Goal: Task Accomplishment & Management: Use online tool/utility

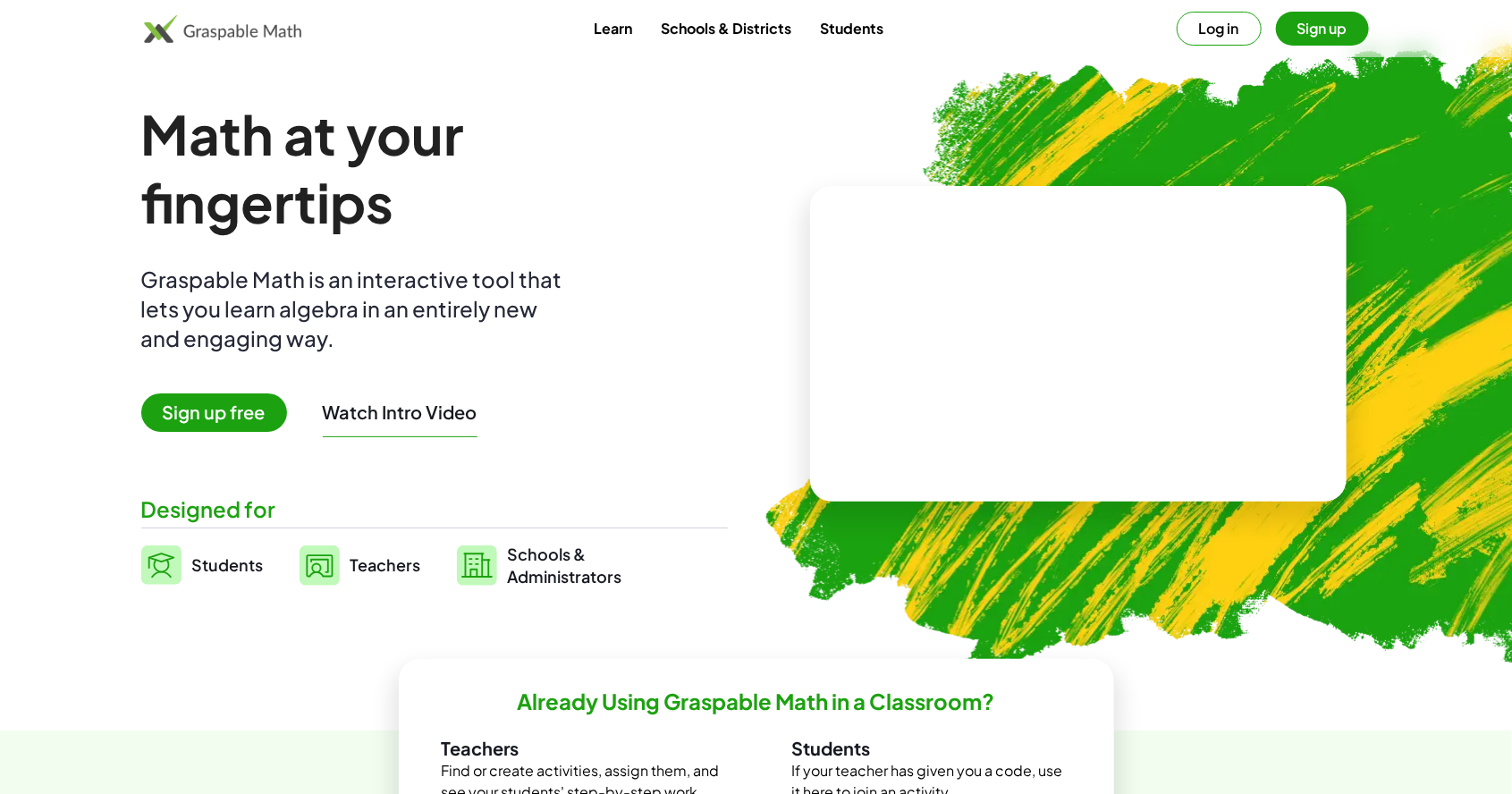
click at [238, 430] on span "Sign up free" at bounding box center [213, 413] width 145 height 38
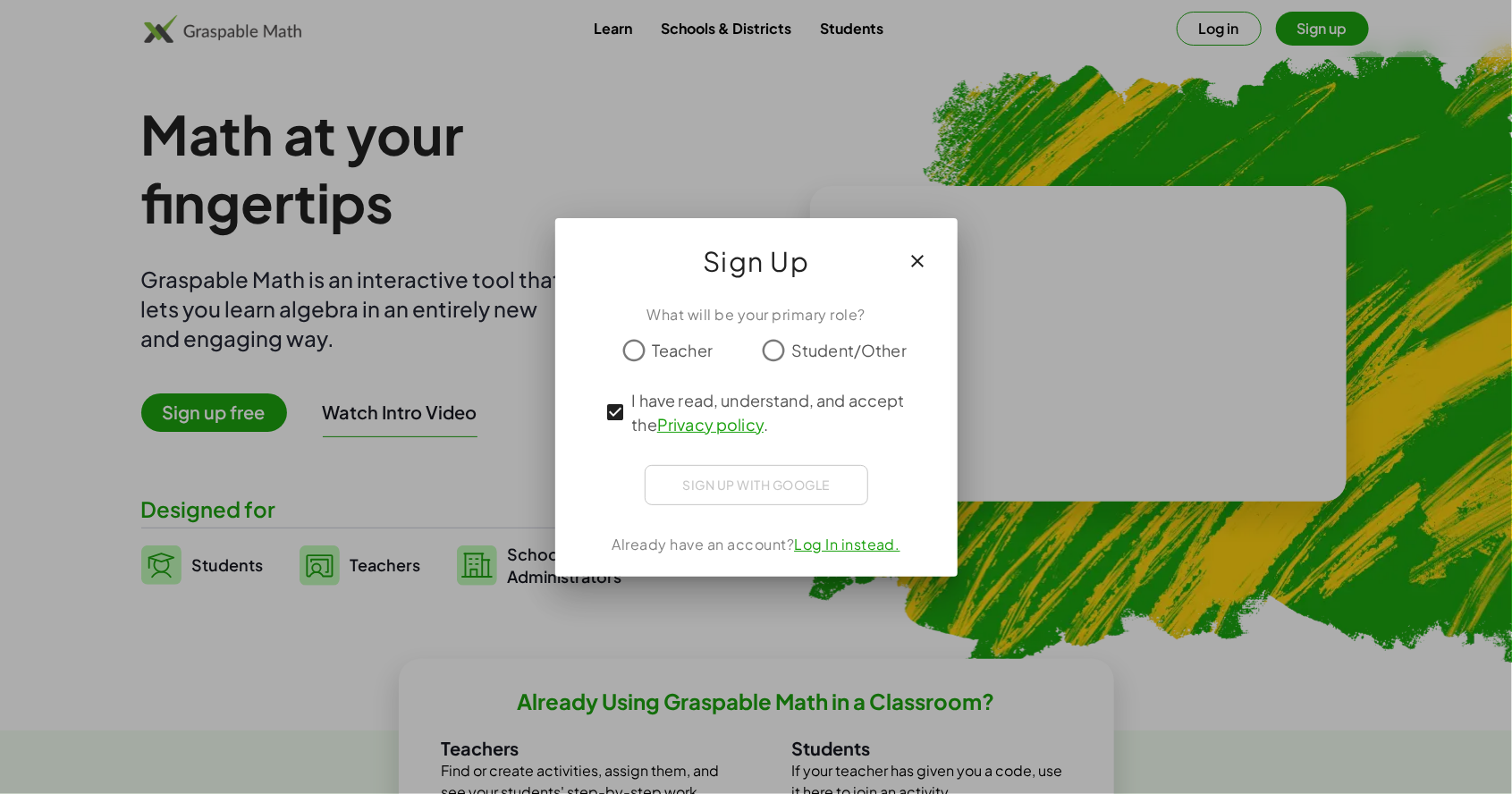
click at [683, 354] on span "Teacher" at bounding box center [681, 349] width 60 height 24
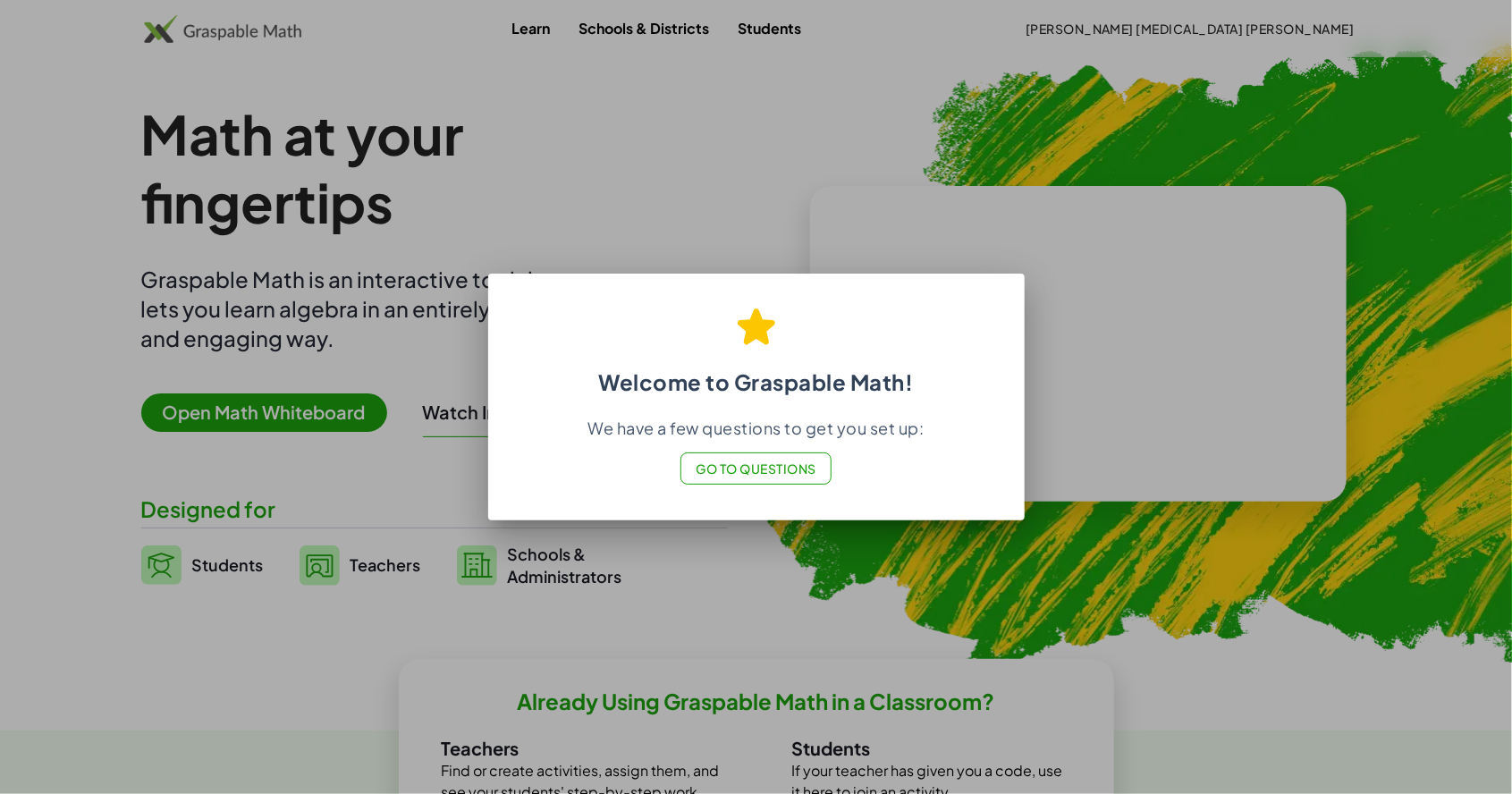
click at [764, 470] on span "Go to Questions" at bounding box center [756, 468] width 121 height 16
click at [834, 193] on div at bounding box center [756, 397] width 1512 height 794
click at [814, 198] on div at bounding box center [756, 397] width 1512 height 794
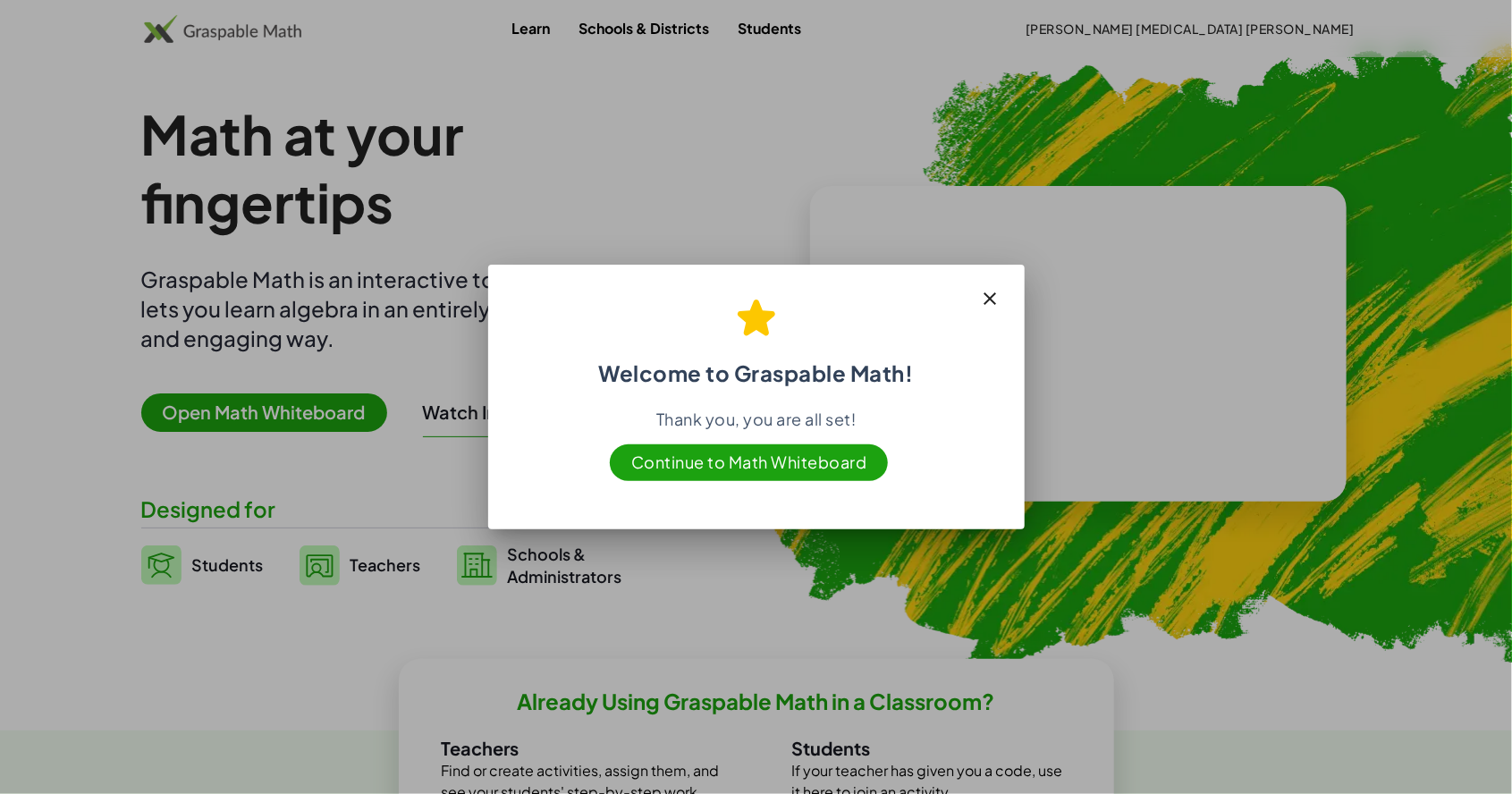
click at [772, 455] on span "Continue to Math Whiteboard" at bounding box center [748, 463] width 279 height 37
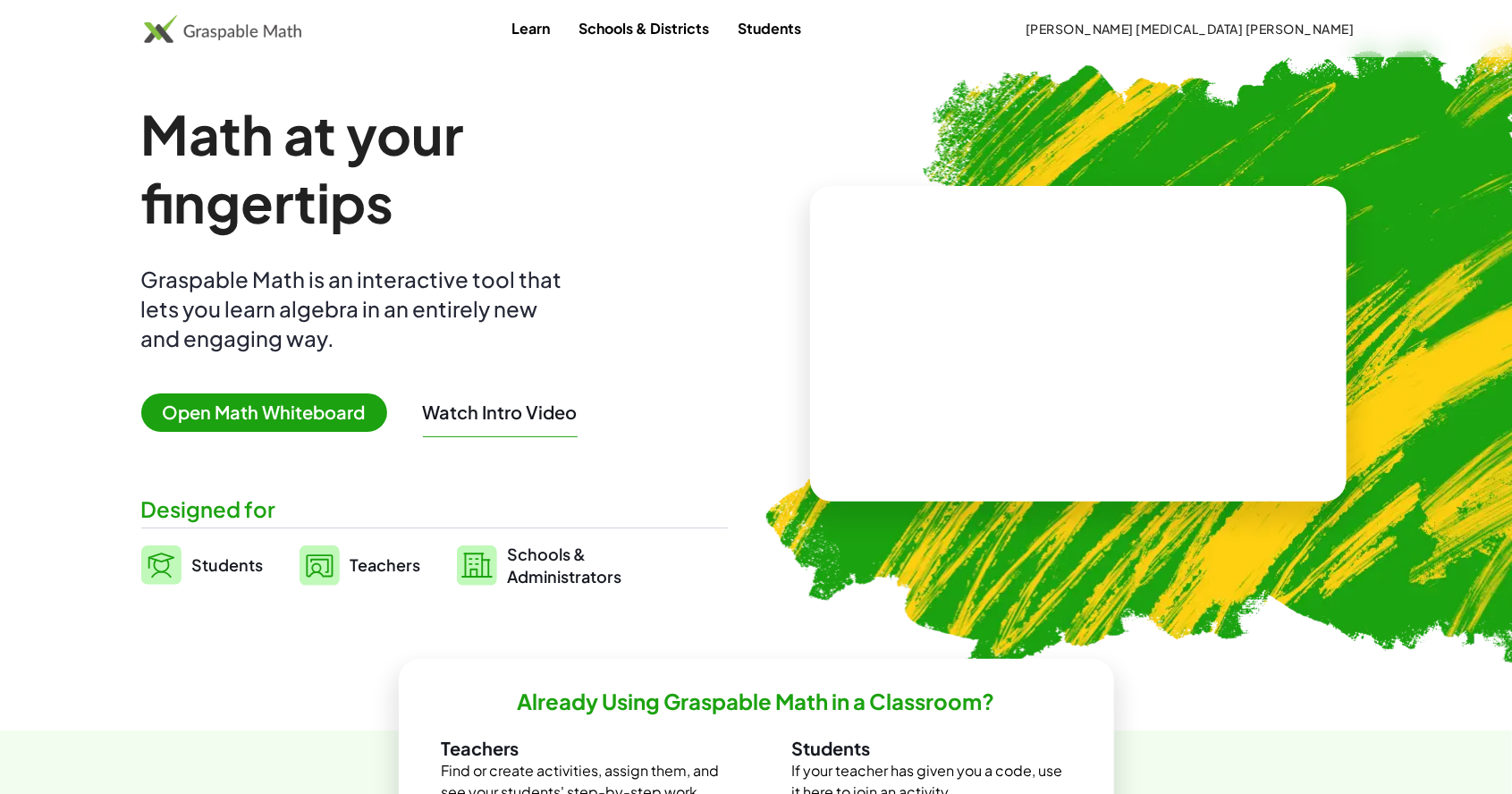
click at [269, 421] on span "Open Math Whiteboard" at bounding box center [263, 413] width 246 height 38
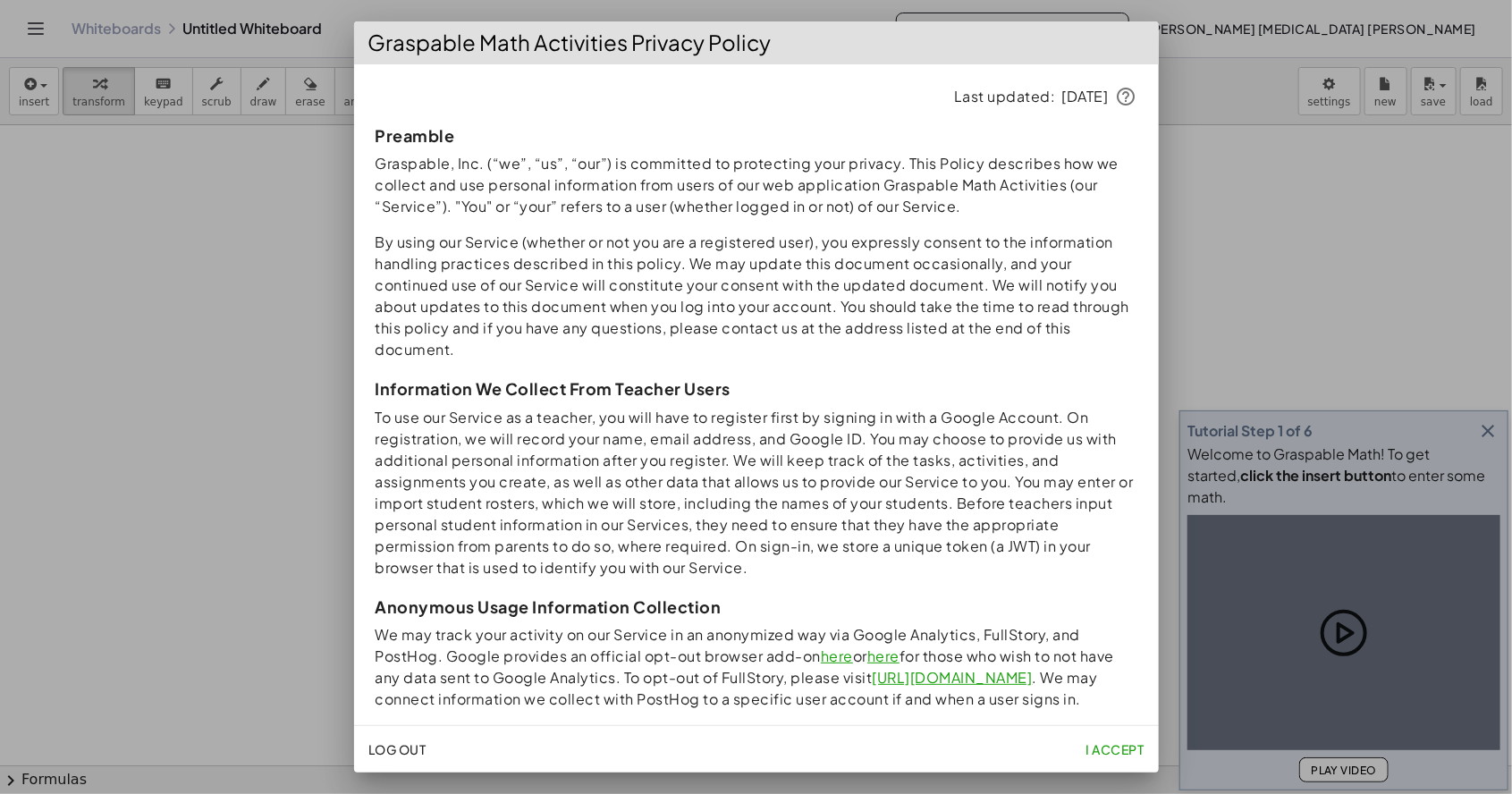
click at [1347, 285] on div at bounding box center [756, 397] width 1512 height 794
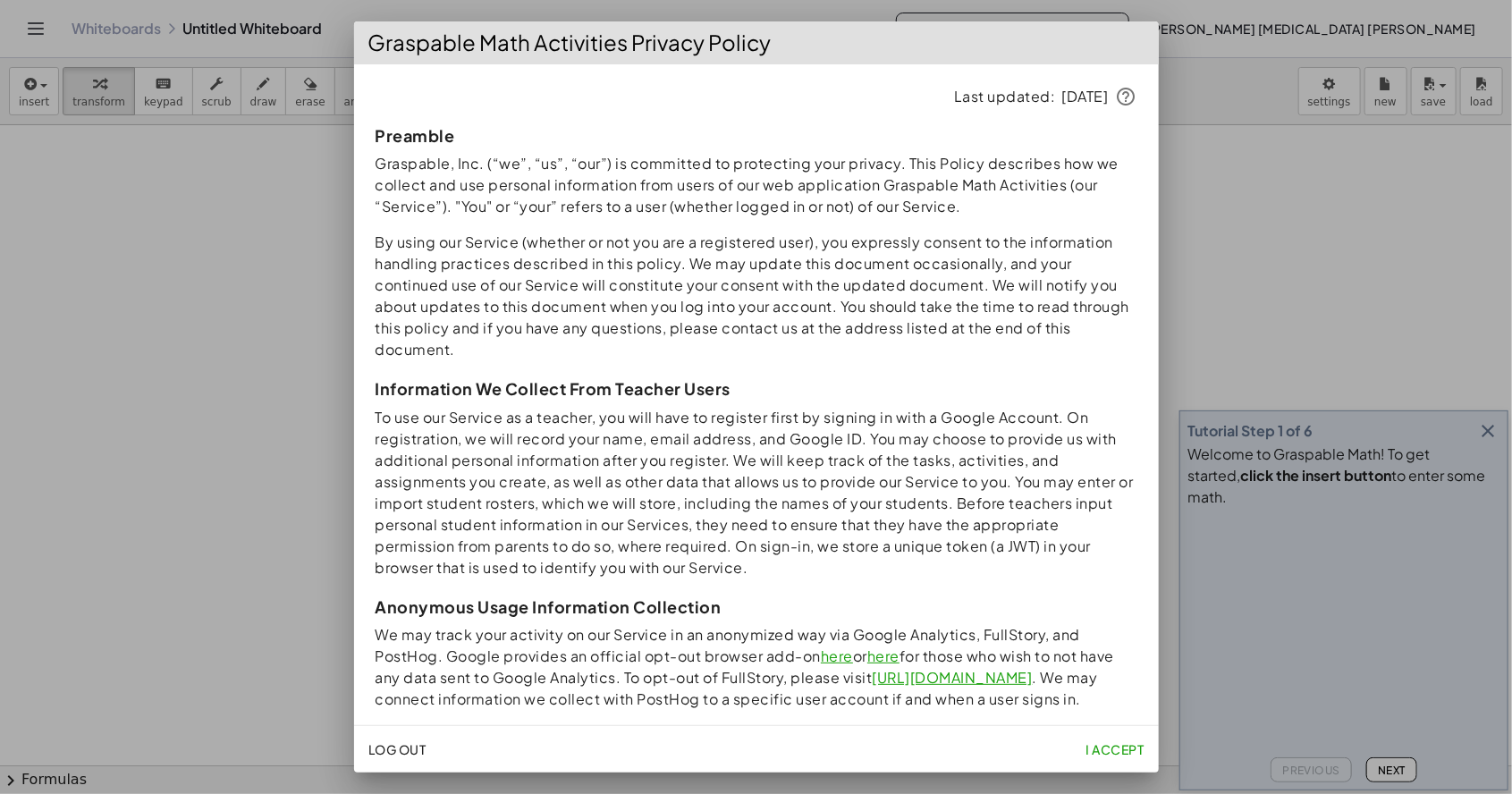
click at [1107, 763] on button "I accept" at bounding box center [1114, 748] width 72 height 32
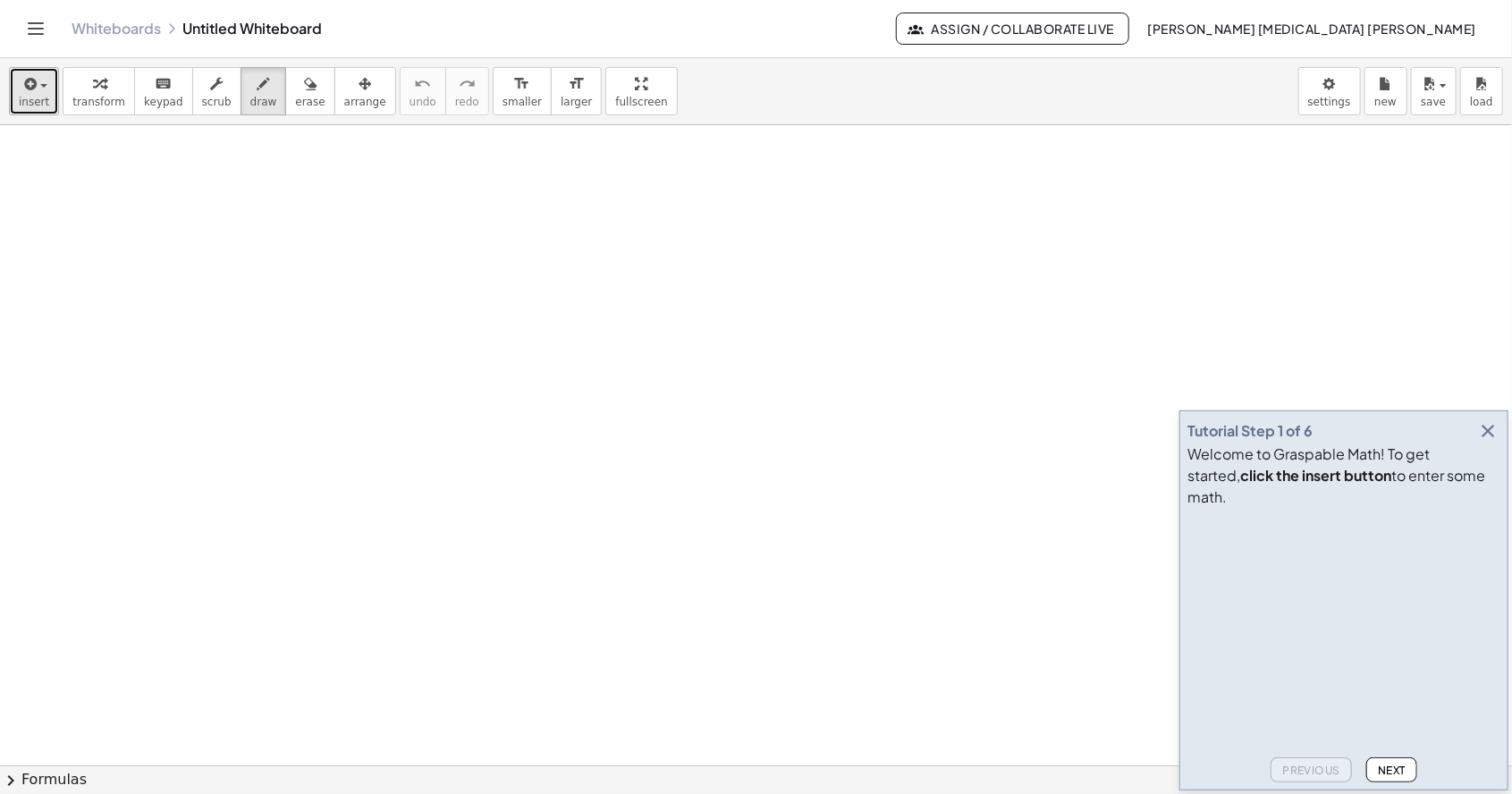
click at [28, 80] on icon "button" at bounding box center [28, 83] width 16 height 21
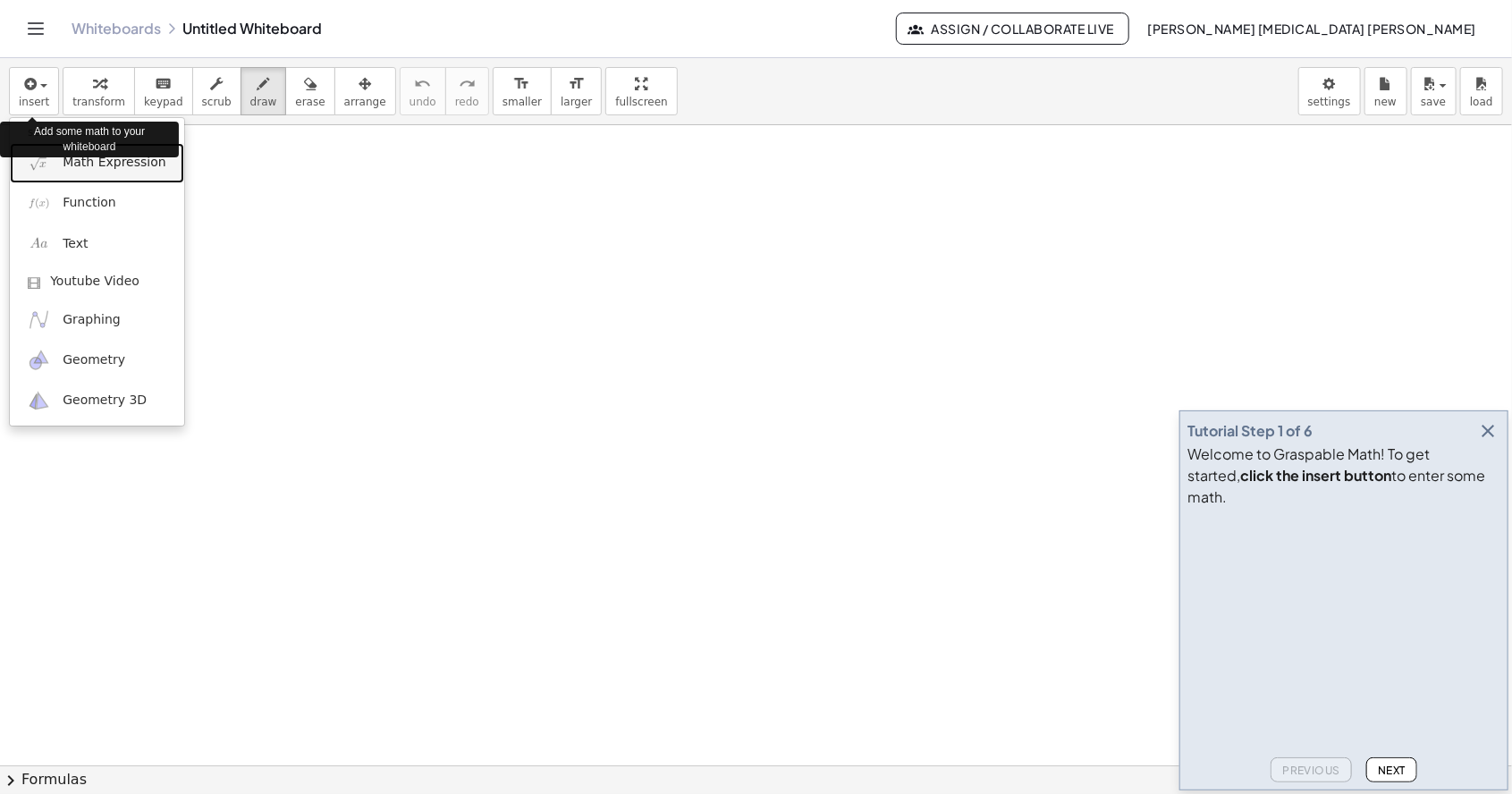
click at [125, 162] on span "Math Expression" at bounding box center [113, 163] width 102 height 18
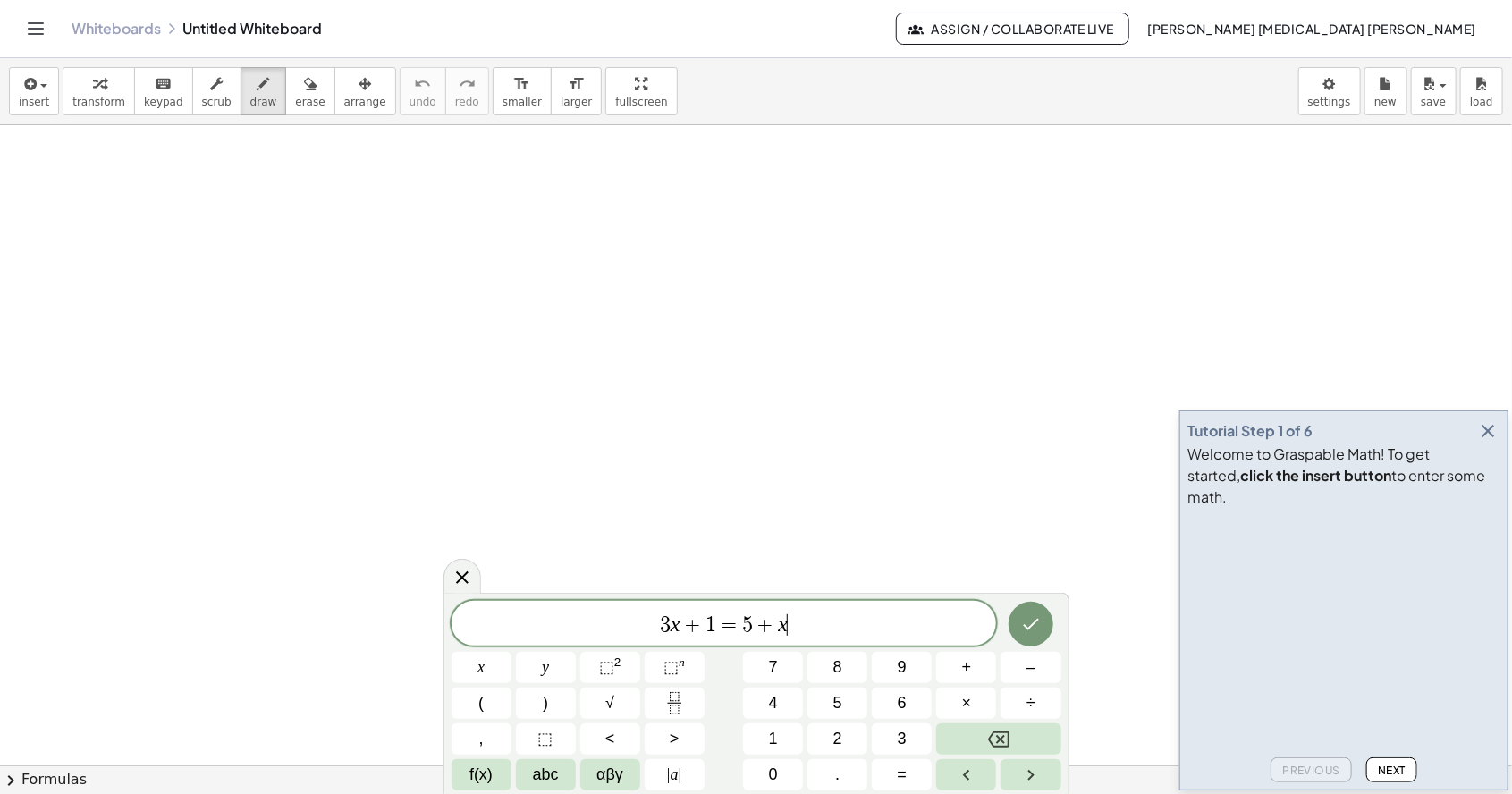
click at [815, 622] on span "3 x + 1 = 5 + x ​" at bounding box center [724, 624] width 545 height 25
click at [1020, 740] on button "Backspace" at bounding box center [998, 739] width 124 height 31
click at [1020, 736] on button "Backspace" at bounding box center [998, 739] width 124 height 31
click at [1021, 738] on button "Backspace" at bounding box center [998, 739] width 124 height 31
click at [1018, 736] on button "Backspace" at bounding box center [998, 739] width 124 height 31
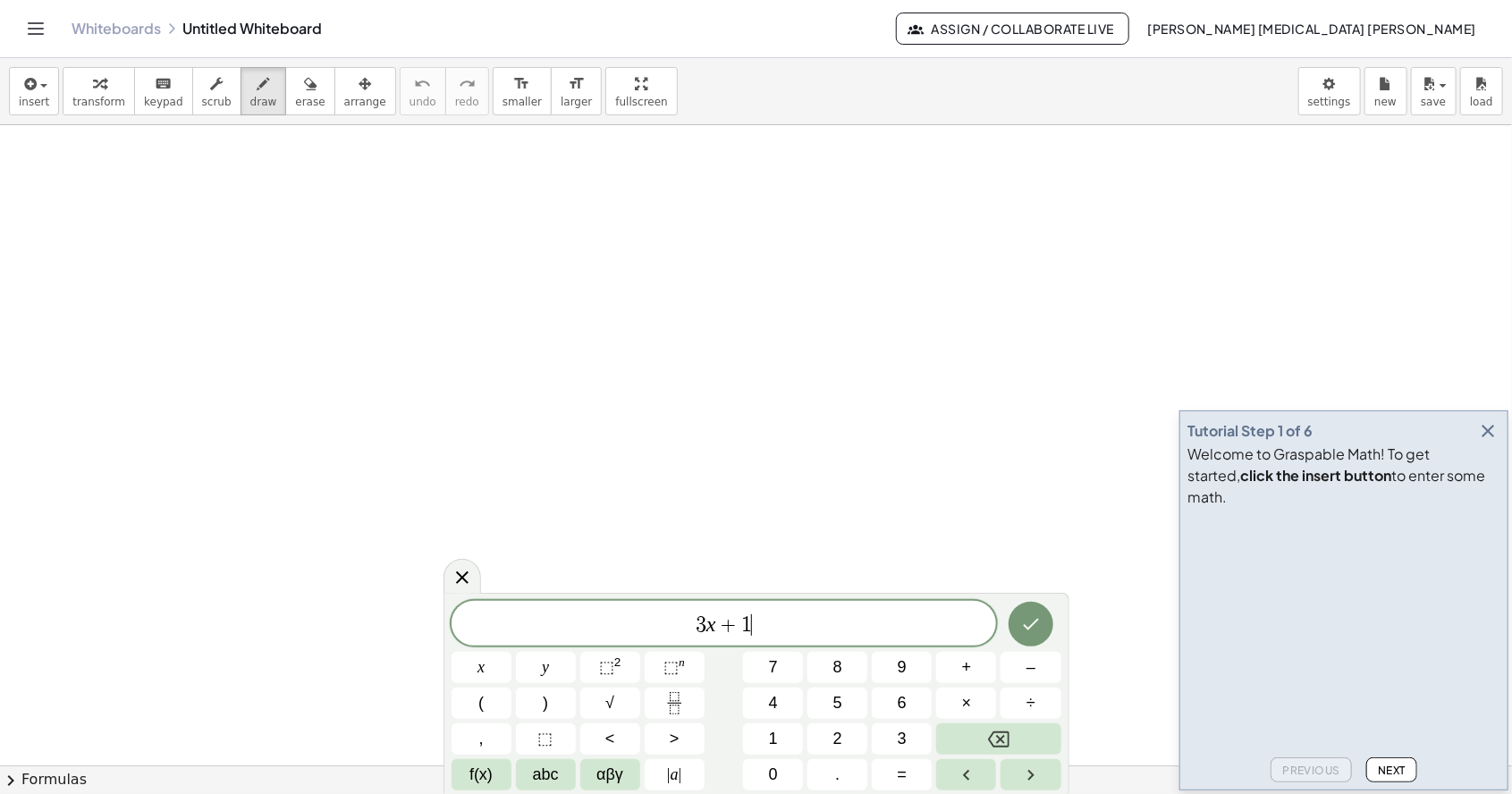
click at [1021, 737] on button "Backspace" at bounding box center [998, 739] width 124 height 31
click at [1015, 737] on button "Backspace" at bounding box center [998, 739] width 124 height 31
click at [1011, 738] on button "Backspace" at bounding box center [998, 739] width 124 height 31
click at [1011, 735] on button "Backspace" at bounding box center [998, 739] width 124 height 31
click at [485, 703] on button "(" at bounding box center [481, 703] width 59 height 31
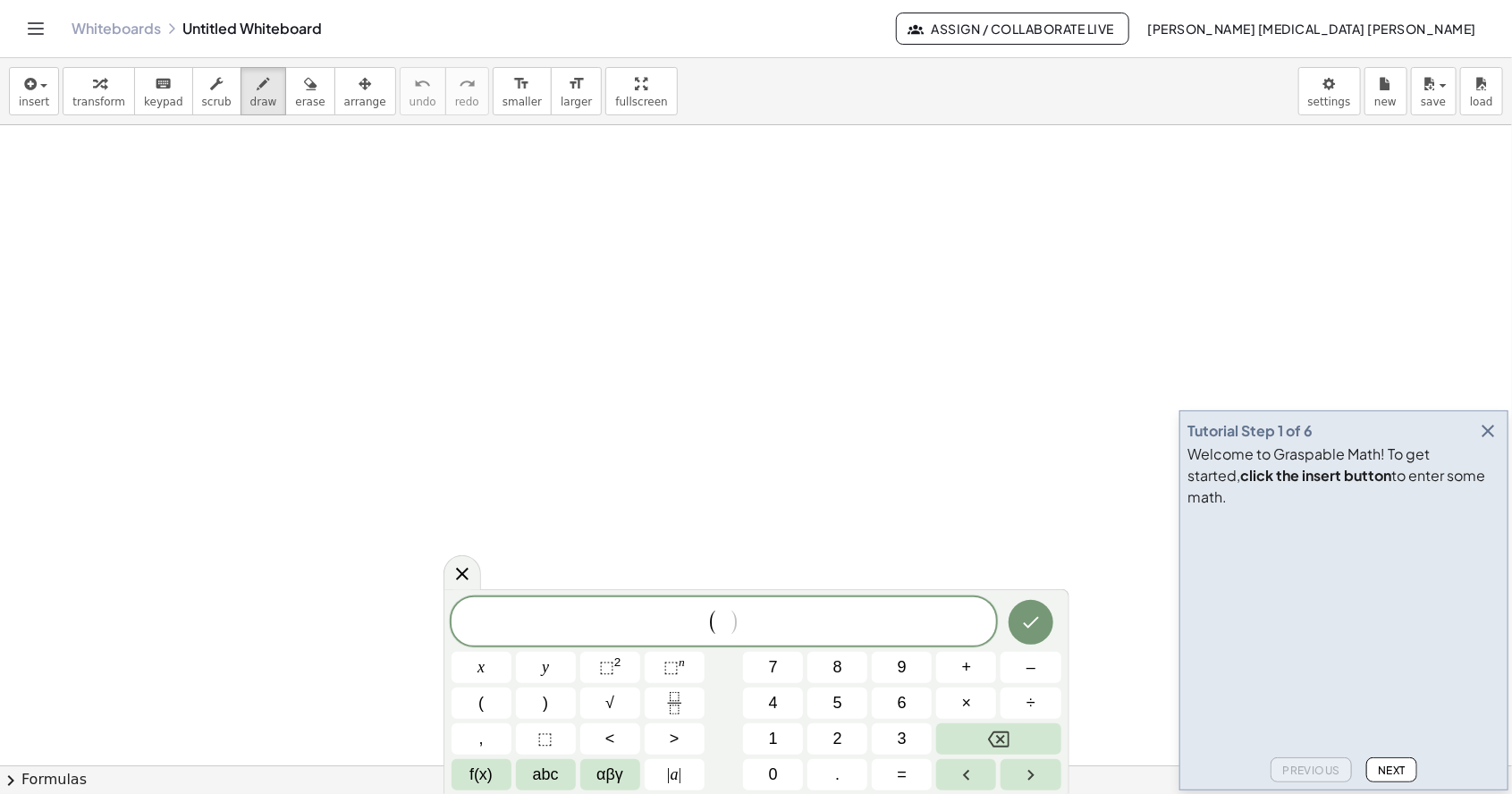
click at [992, 747] on icon "Backspace" at bounding box center [998, 738] width 21 height 21
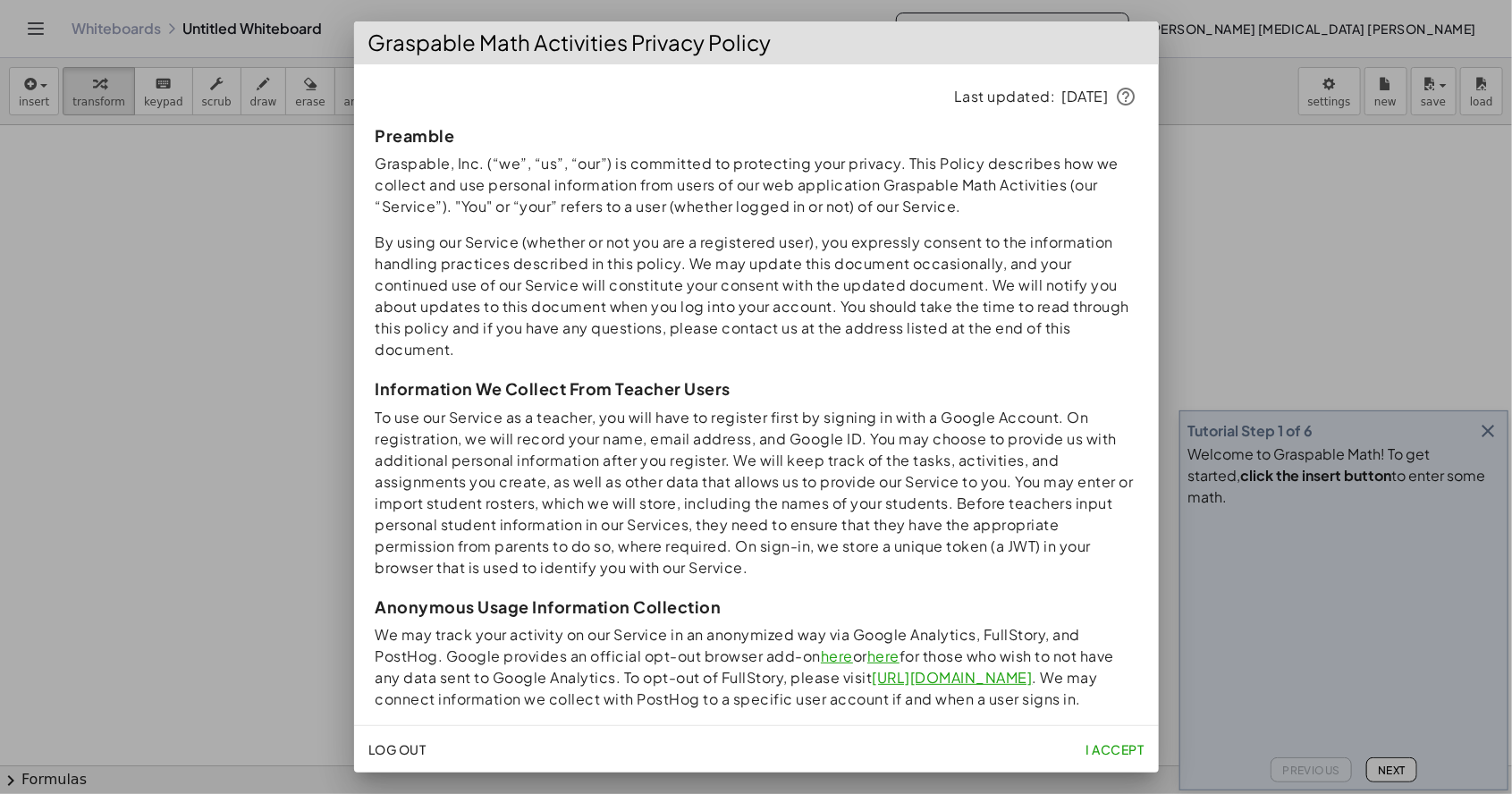
click at [1099, 759] on button "I accept" at bounding box center [1114, 748] width 72 height 32
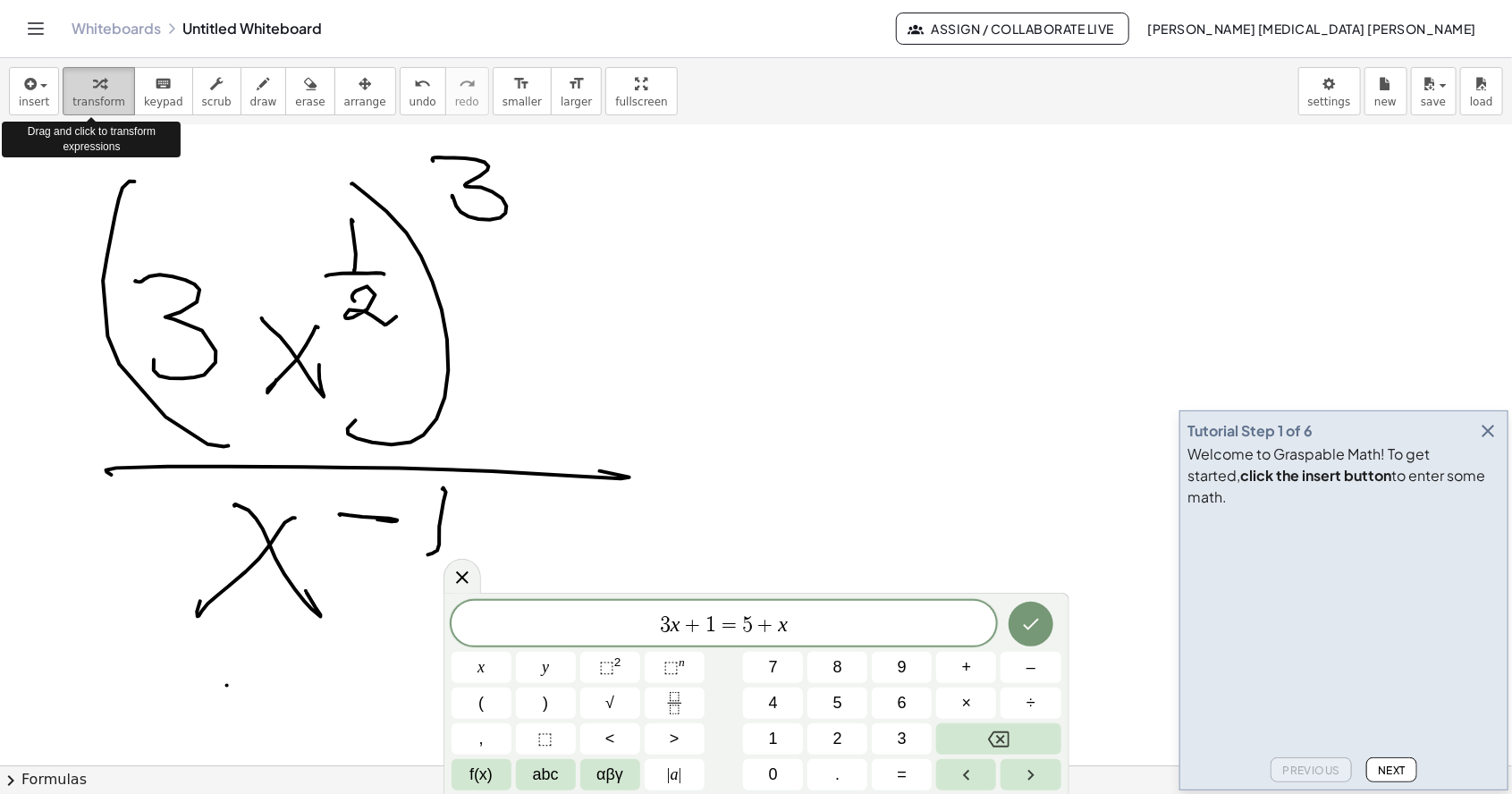
scroll to position [3209, 0]
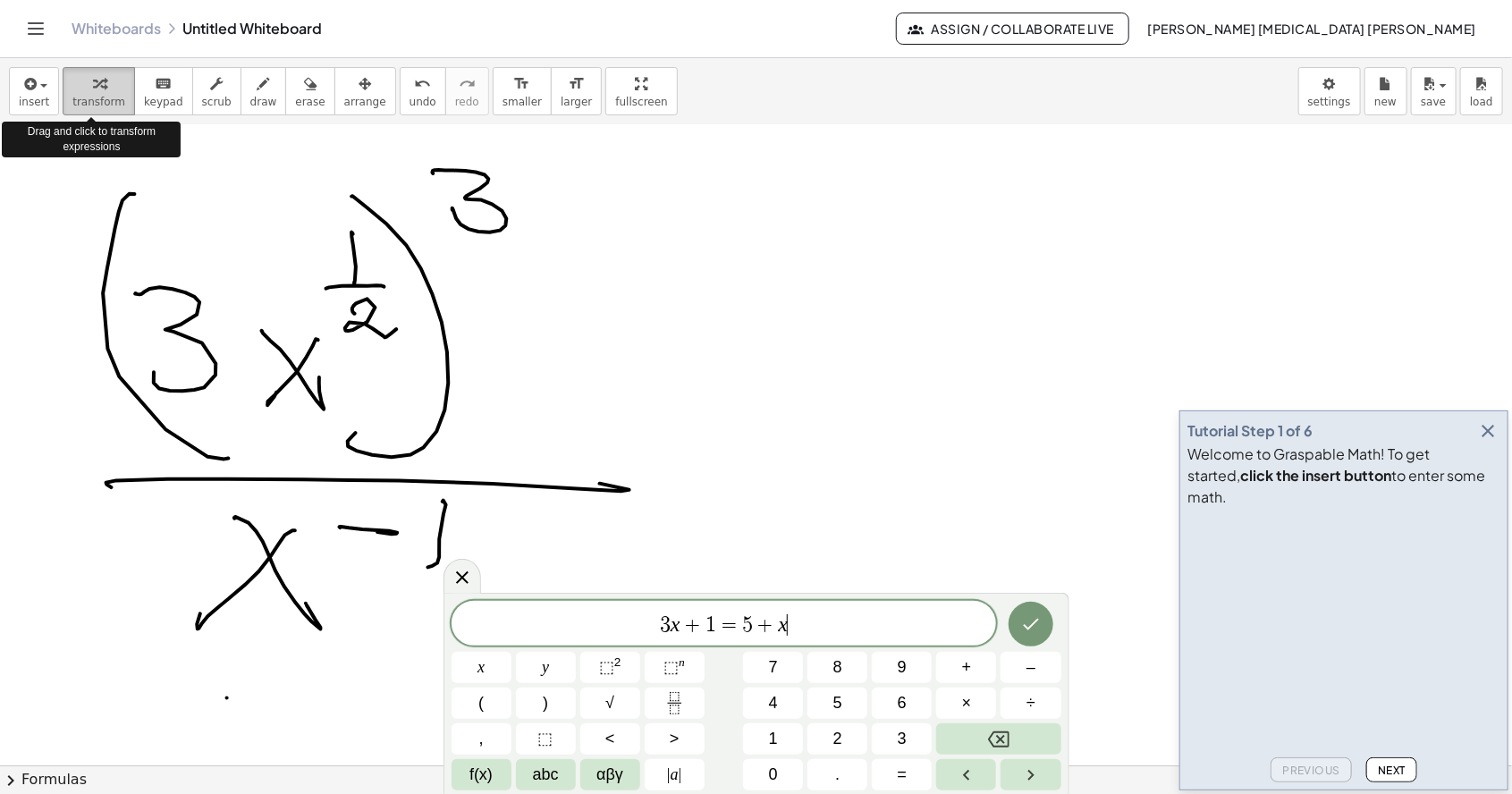
click at [1042, 631] on button "Done" at bounding box center [1030, 624] width 45 height 45
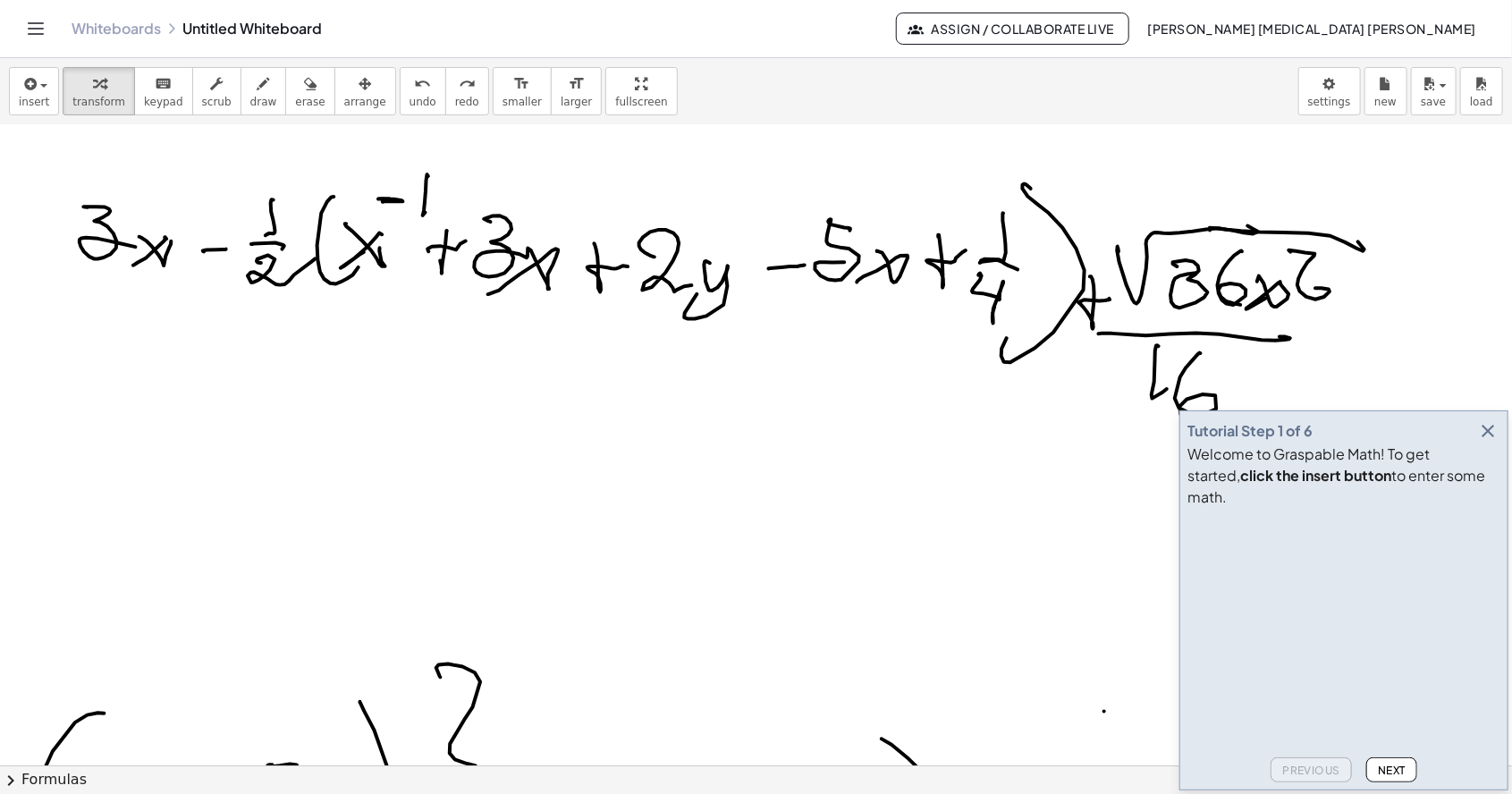
scroll to position [478, 0]
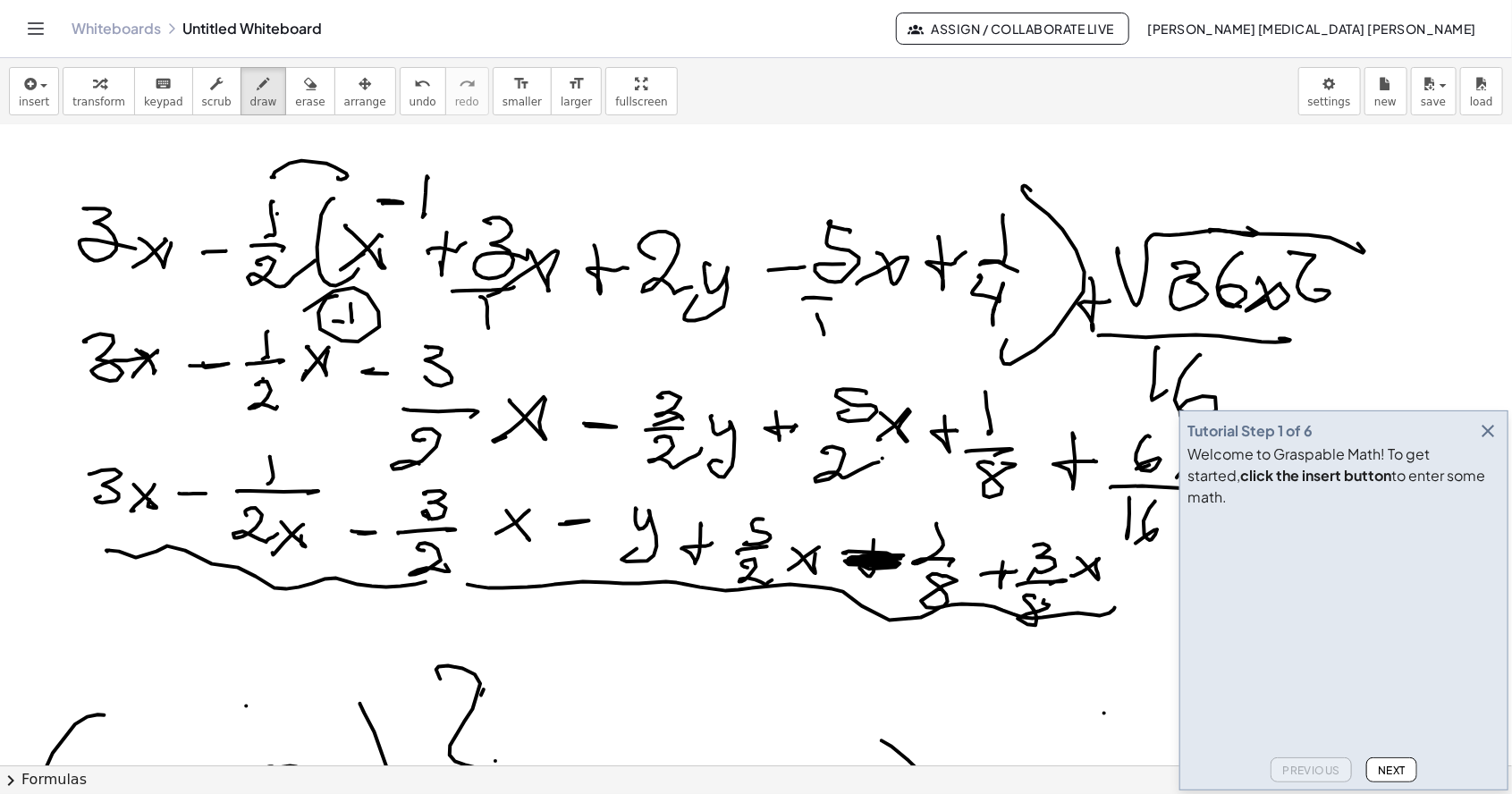
click at [1496, 442] on icon "button" at bounding box center [1486, 430] width 21 height 21
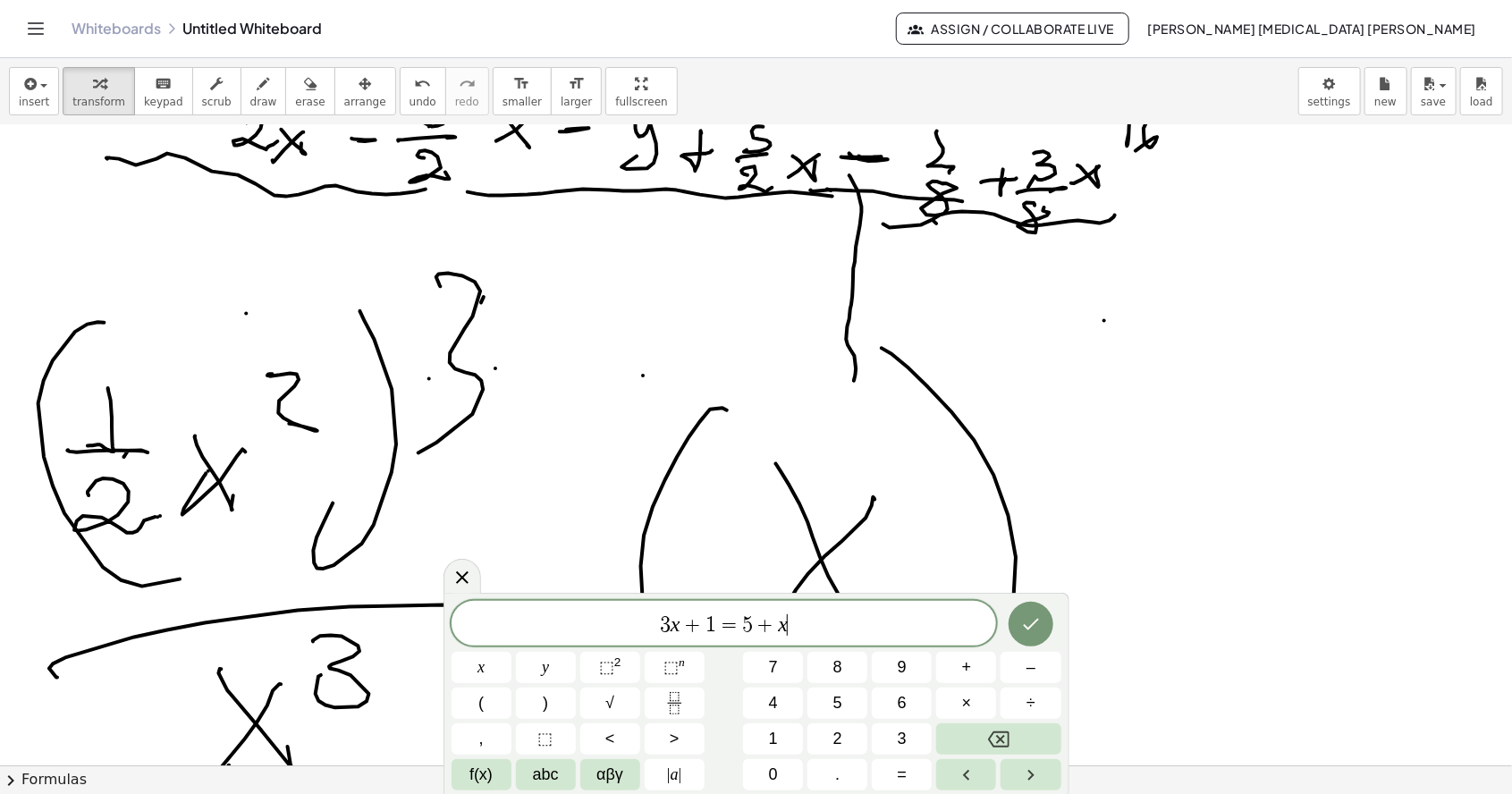
scroll to position [874, 0]
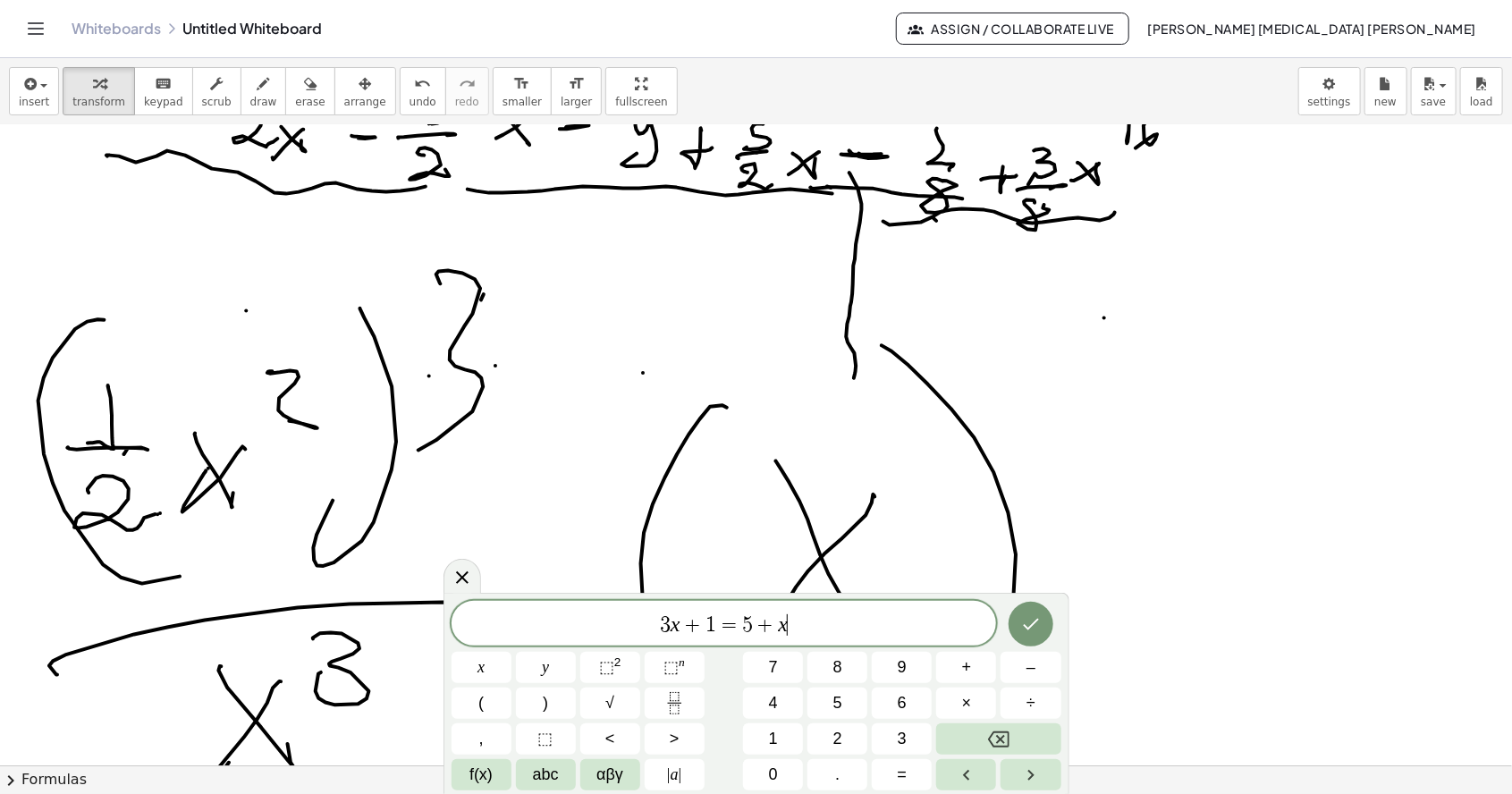
click at [1030, 629] on icon "Done" at bounding box center [1030, 623] width 21 height 21
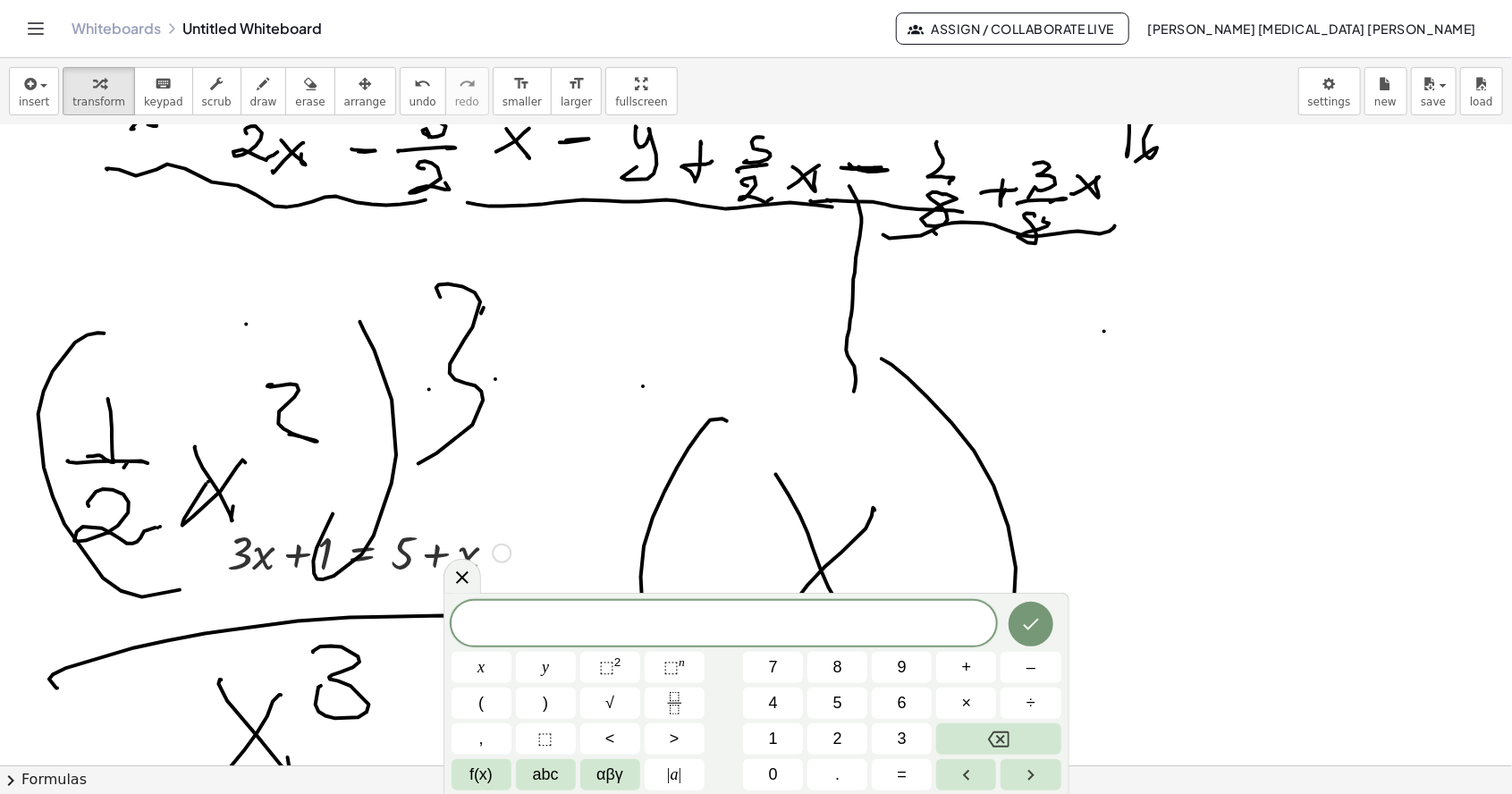
scroll to position [857, 0]
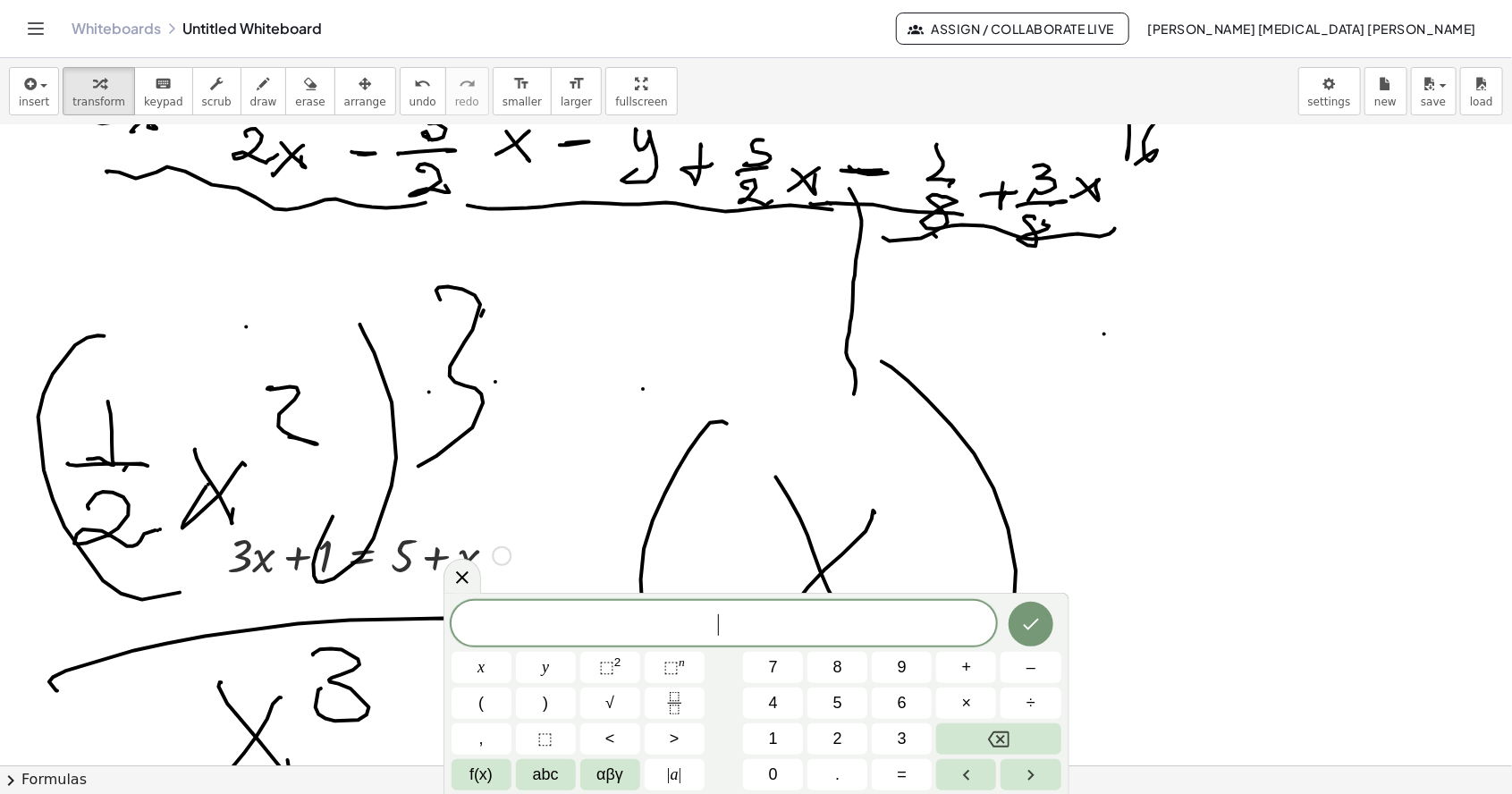
click at [1040, 622] on icon "Done" at bounding box center [1030, 623] width 21 height 21
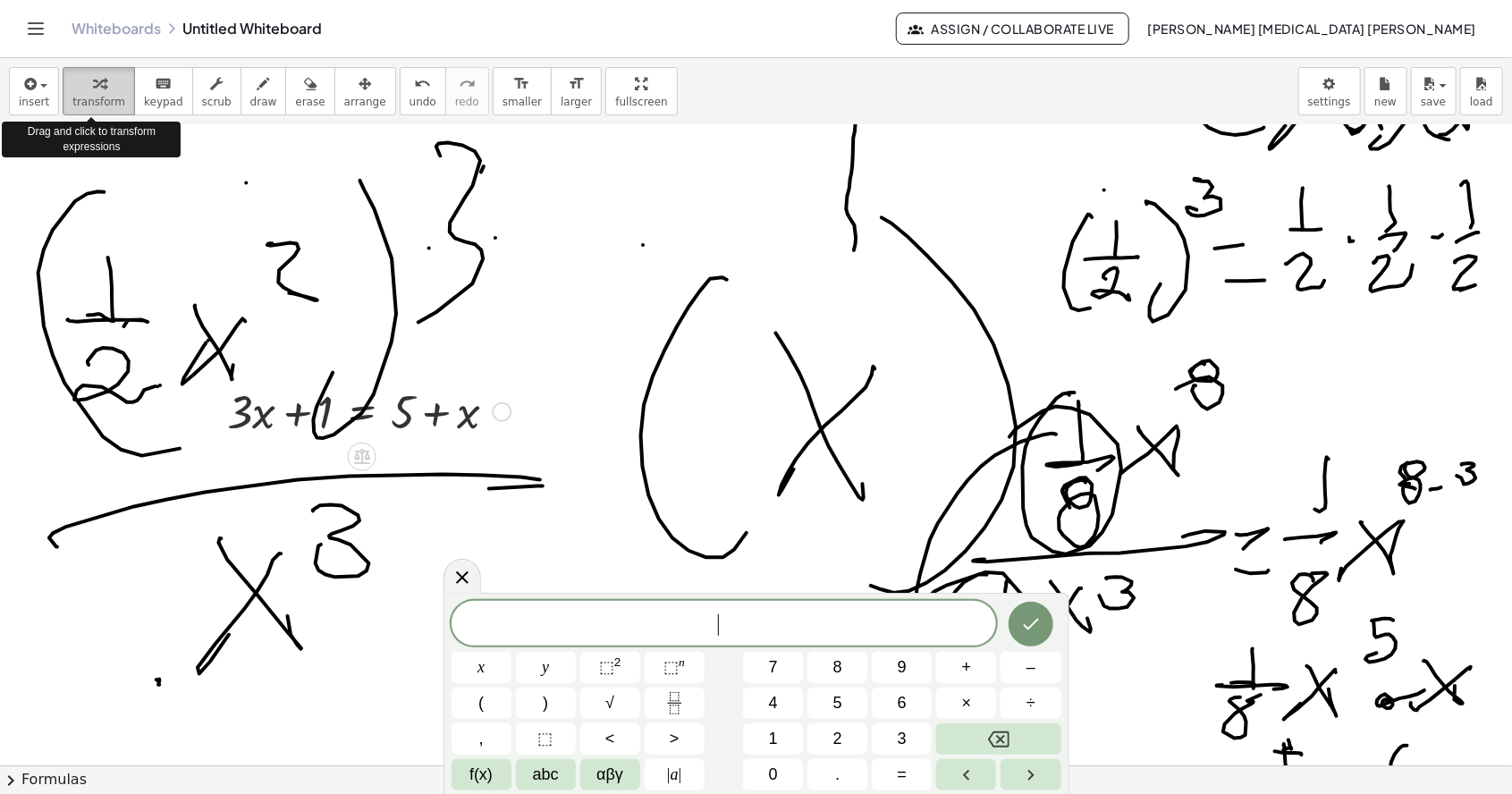
scroll to position [999, 0]
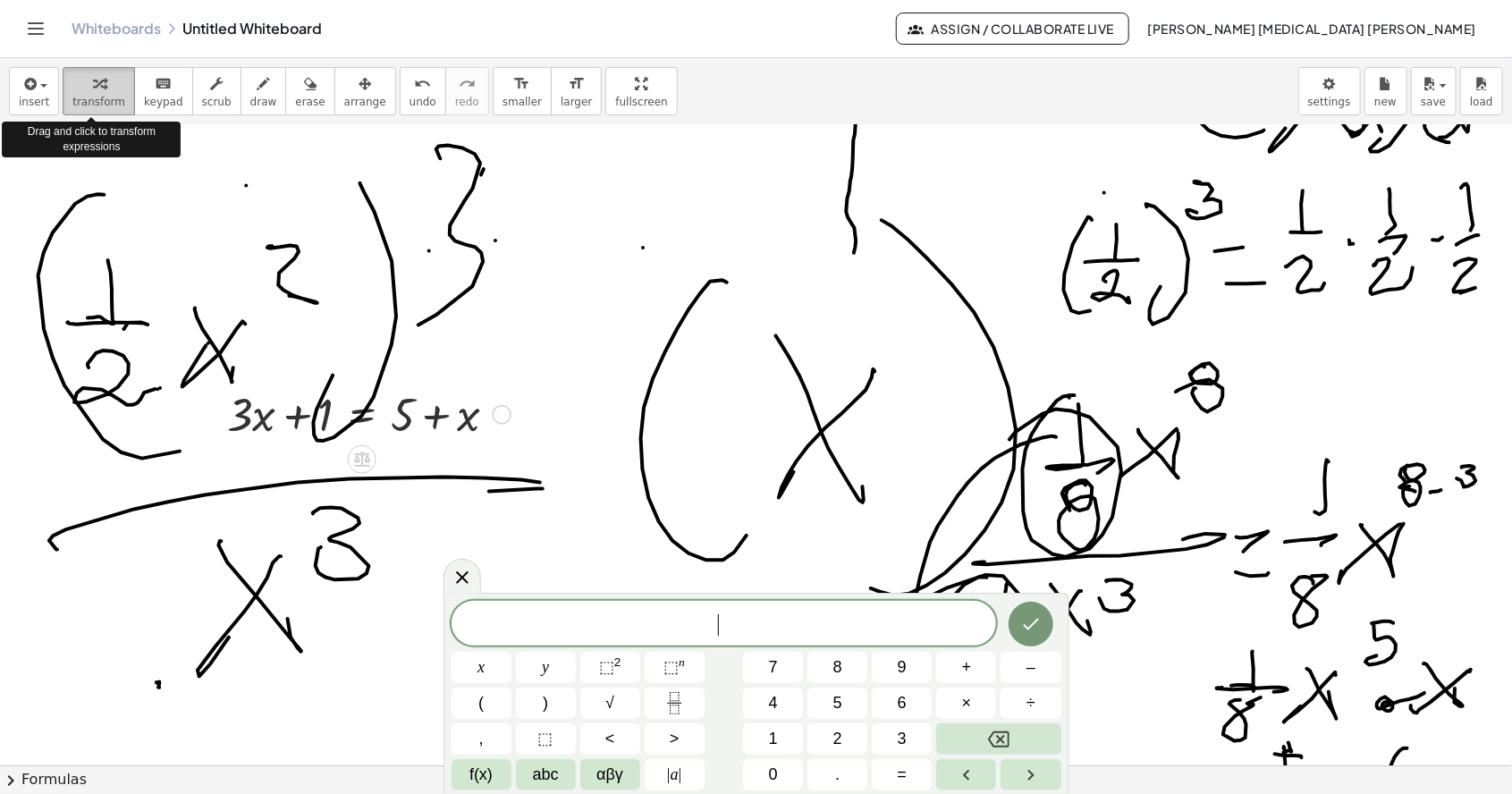
click at [1021, 629] on icon "Done" at bounding box center [1030, 623] width 21 height 21
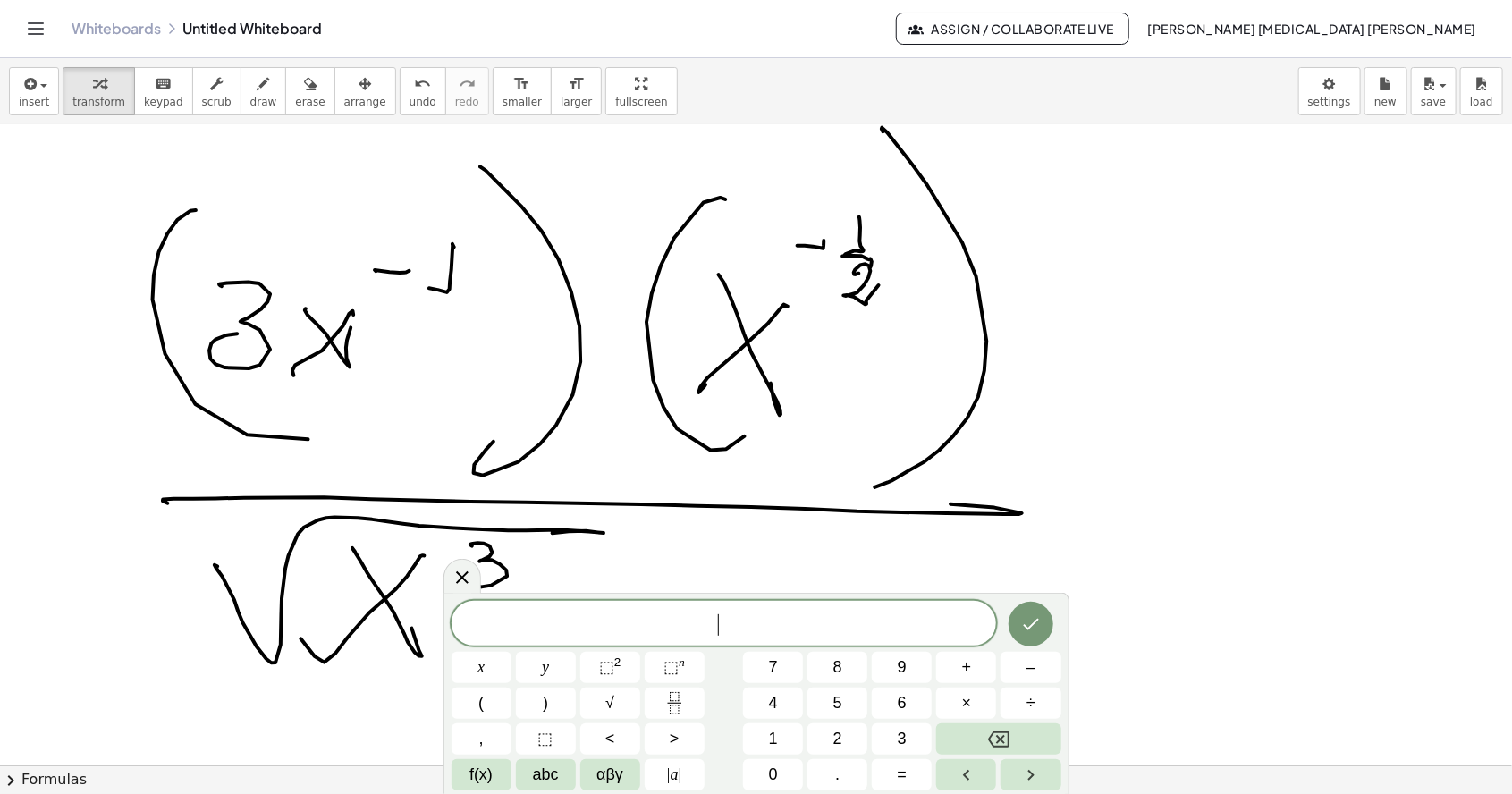
scroll to position [4119, 0]
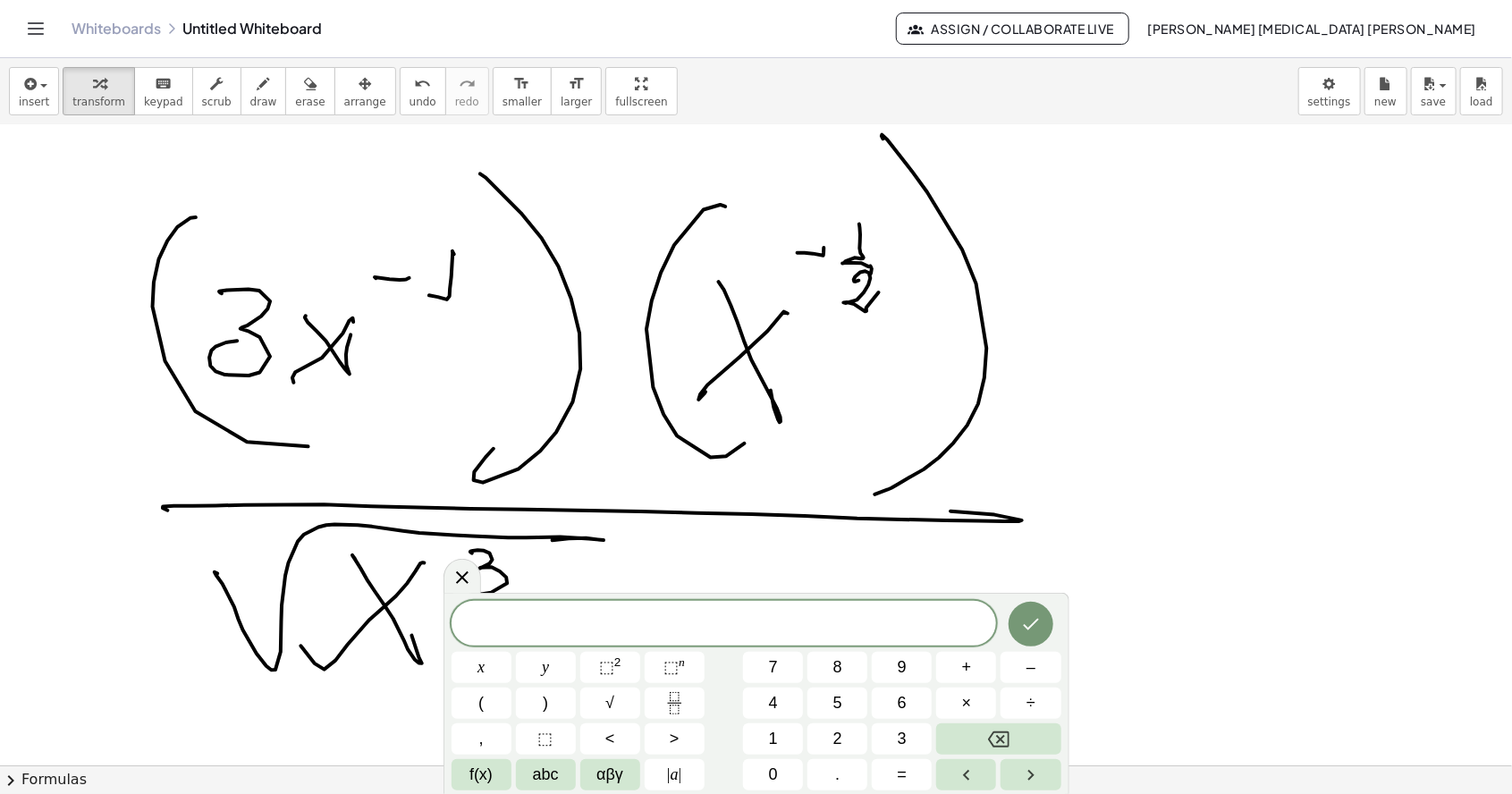
click at [1031, 623] on icon "Done" at bounding box center [1030, 623] width 21 height 21
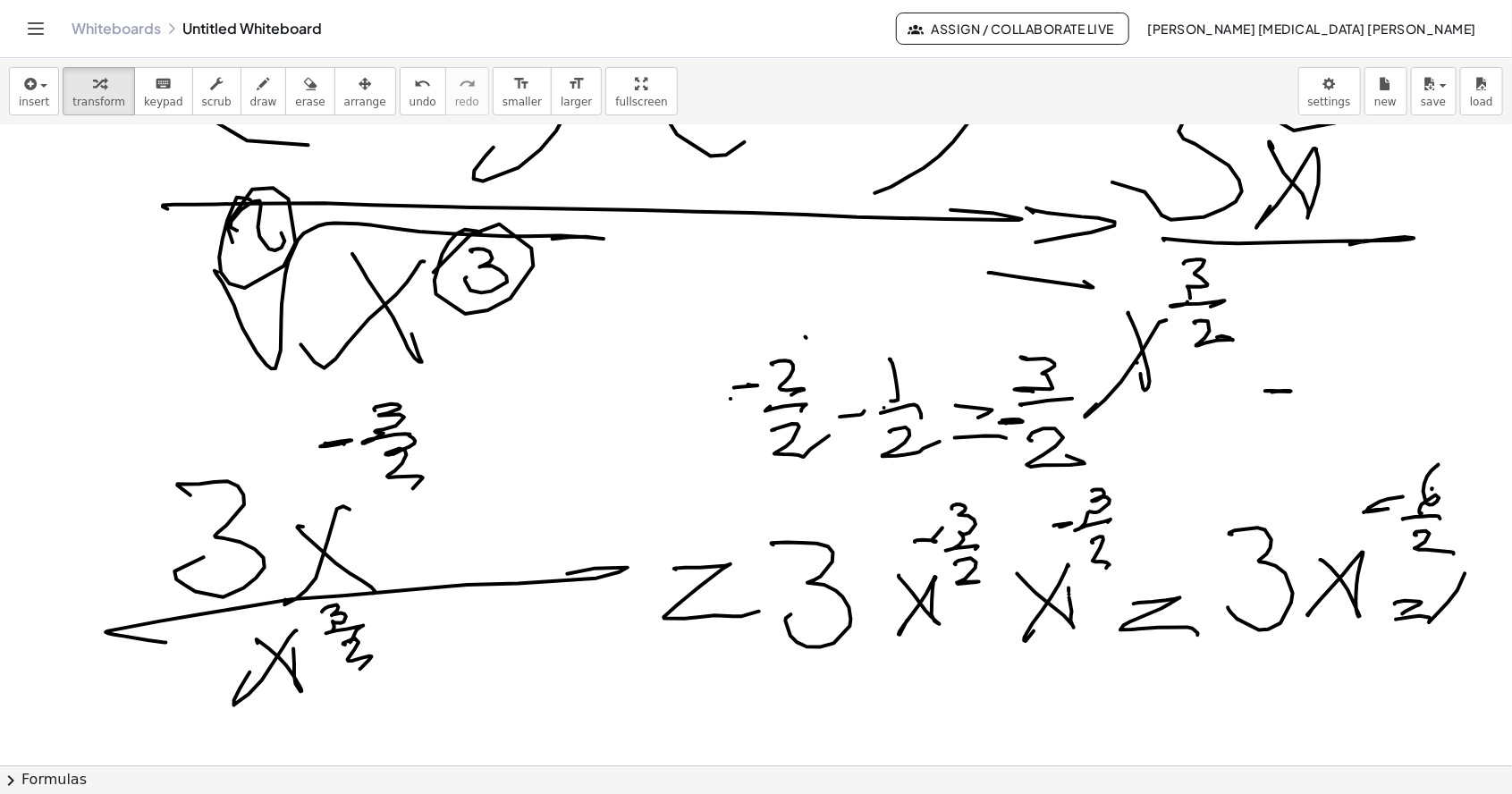
scroll to position [4426, 0]
